Goal: Task Accomplishment & Management: Manage account settings

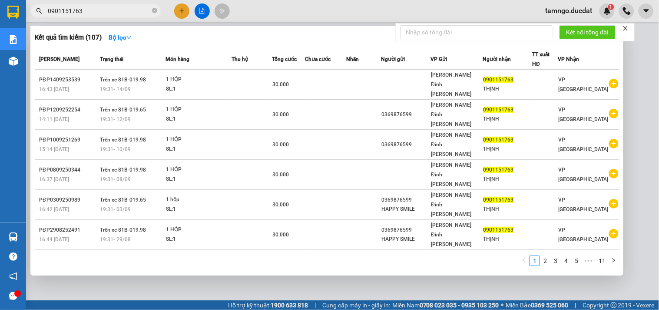
click at [121, 10] on input "0901151763" at bounding box center [99, 11] width 103 height 10
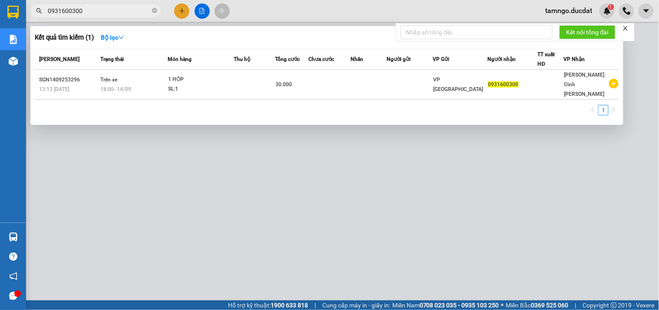
click at [135, 15] on input "0931600300" at bounding box center [99, 11] width 103 height 10
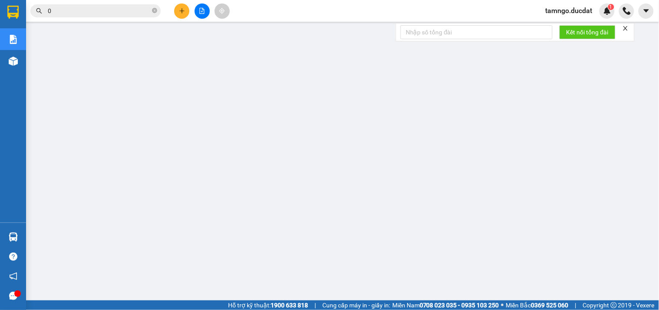
paste input "964925253"
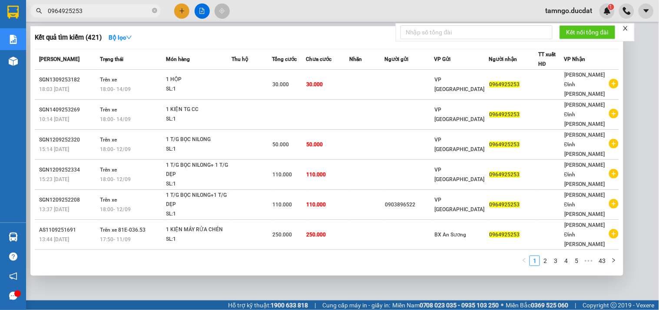
click at [125, 16] on span "0964925253" at bounding box center [95, 10] width 130 height 13
click at [125, 12] on input "0964925253" at bounding box center [99, 11] width 103 height 10
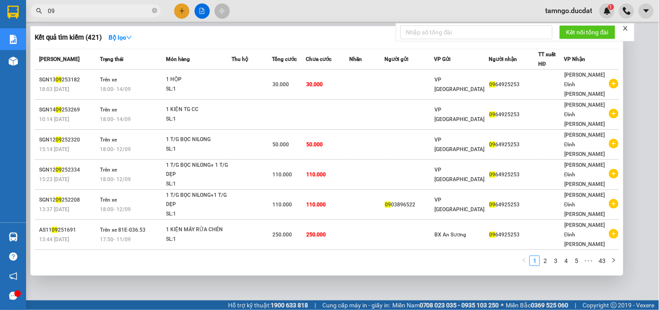
type input "0"
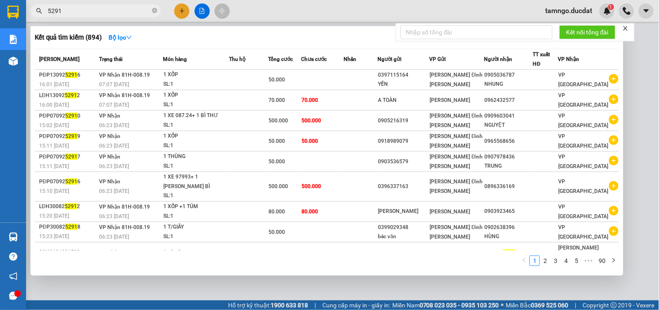
click at [110, 9] on input "5291" at bounding box center [99, 11] width 103 height 10
click at [110, 10] on input "5291" at bounding box center [99, 11] width 103 height 10
type input "5"
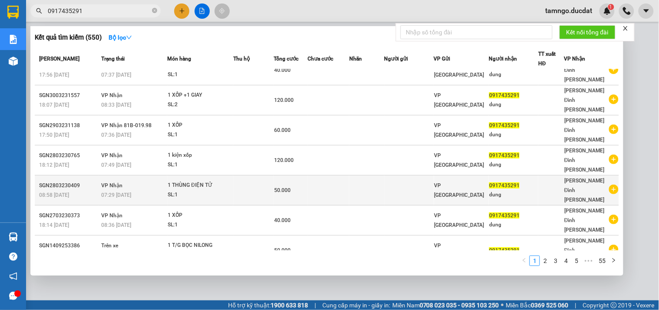
scroll to position [25, 0]
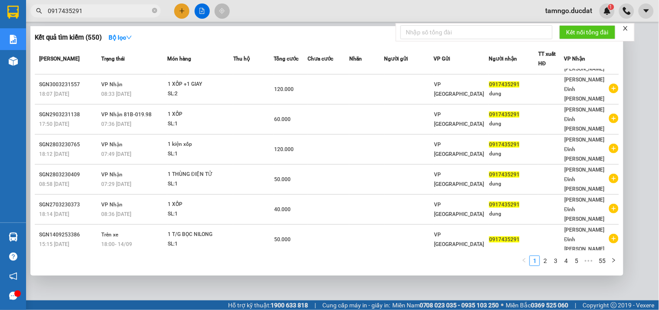
type input "0917435291"
click at [560, 15] on div at bounding box center [329, 155] width 659 height 310
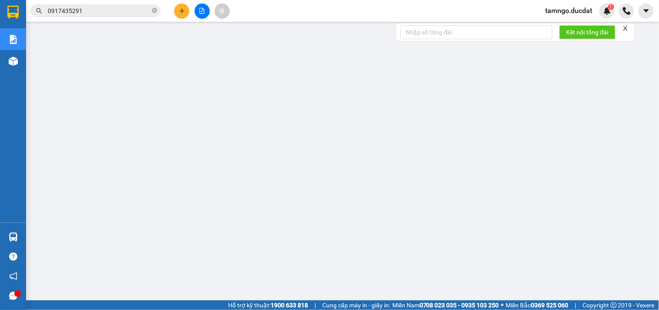
click at [558, 12] on span "tamngo.ducdat" at bounding box center [569, 10] width 61 height 11
click at [563, 25] on span "Đăng xuất" at bounding box center [573, 27] width 43 height 10
